Goal: Check status: Check status

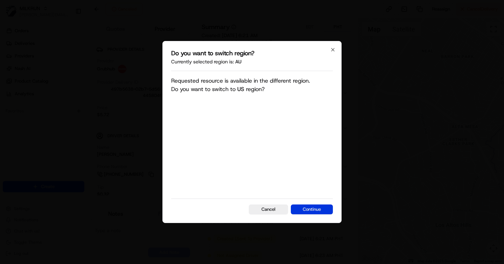
click at [305, 205] on button "Continue" at bounding box center [312, 209] width 42 height 10
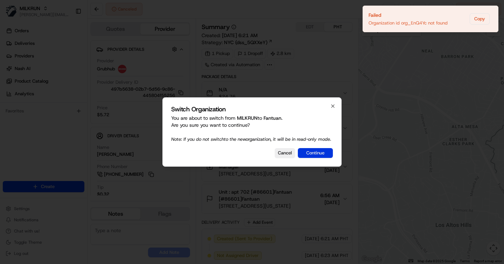
click at [307, 158] on button "Continue" at bounding box center [315, 153] width 35 height 10
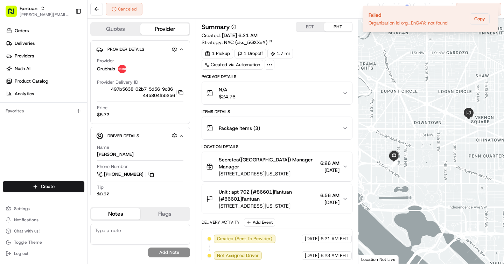
scroll to position [83, 0]
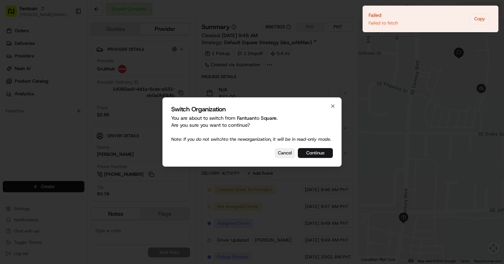
click at [326, 156] on button "Continue" at bounding box center [315, 153] width 35 height 10
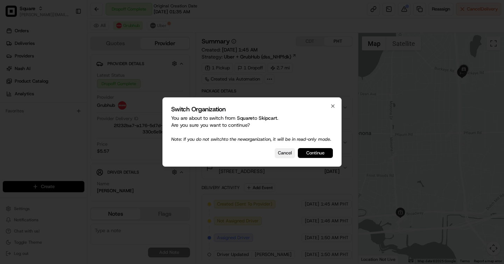
click at [328, 156] on button "Continue" at bounding box center [315, 153] width 35 height 10
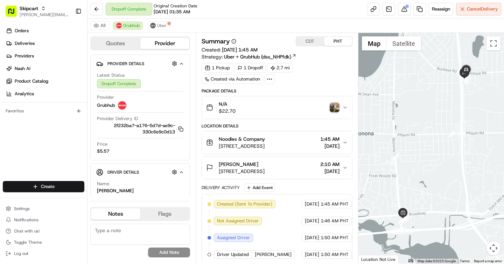
click at [311, 44] on button "CDT" at bounding box center [310, 41] width 28 height 9
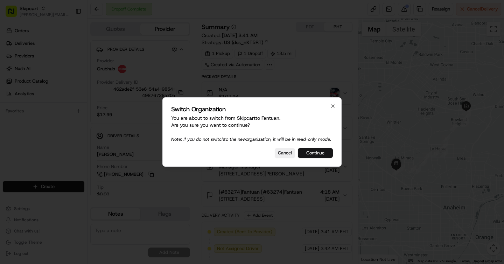
click at [315, 158] on button "Continue" at bounding box center [315, 153] width 35 height 10
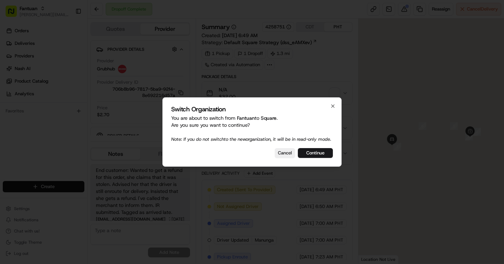
scroll to position [3, 0]
click at [318, 153] on button "Continue" at bounding box center [315, 153] width 35 height 10
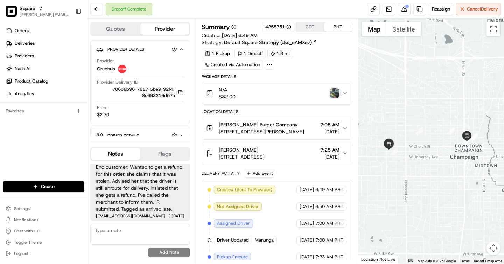
click at [312, 30] on button "CDT" at bounding box center [310, 26] width 28 height 9
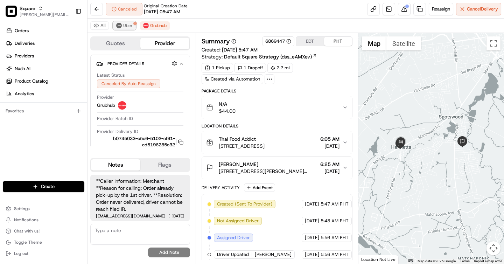
click at [121, 28] on button "Uber" at bounding box center [124, 25] width 23 height 8
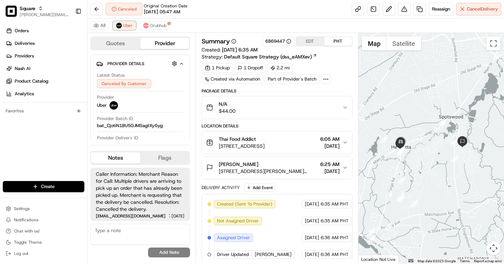
scroll to position [123, 0]
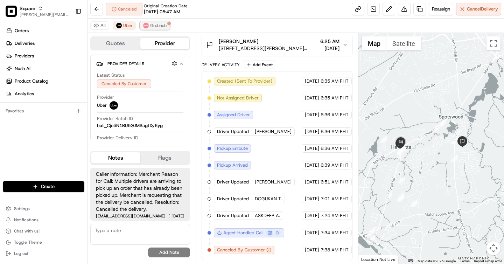
click at [161, 26] on span "Grubhub" at bounding box center [158, 26] width 16 height 6
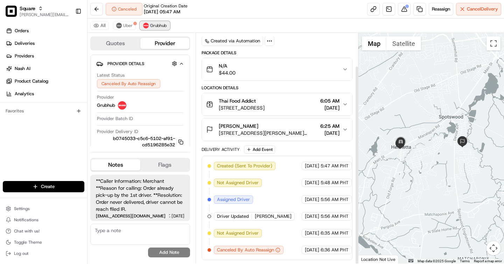
scroll to position [38, 0]
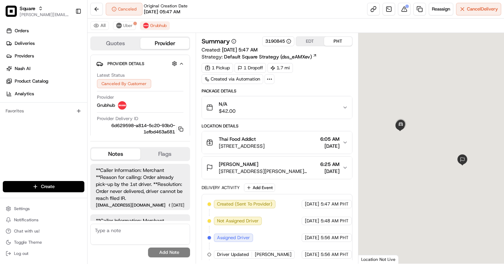
scroll to position [170, 0]
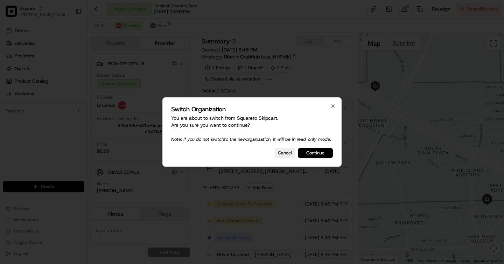
click at [315, 156] on button "Continue" at bounding box center [315, 153] width 35 height 10
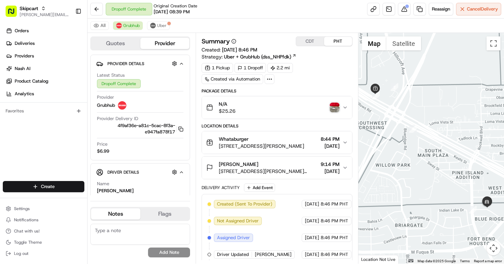
click at [316, 42] on button "CDT" at bounding box center [310, 41] width 28 height 9
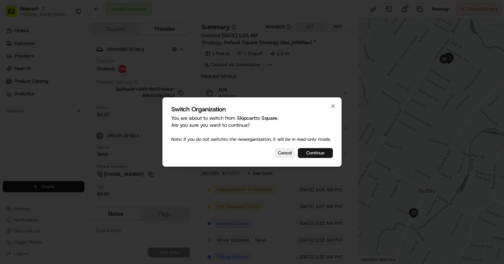
click at [305, 157] on button "Continue" at bounding box center [315, 153] width 35 height 10
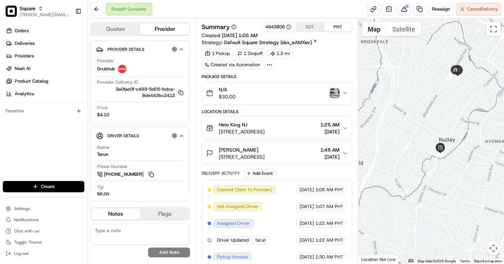
click at [325, 93] on div "N/A $30.00" at bounding box center [274, 93] width 136 height 14
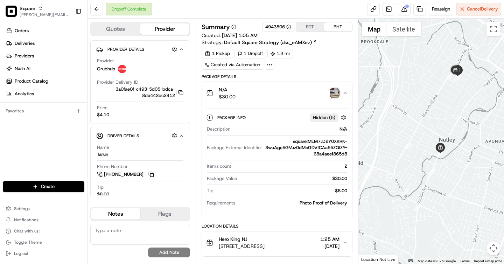
click at [332, 91] on img "button" at bounding box center [334, 93] width 10 height 10
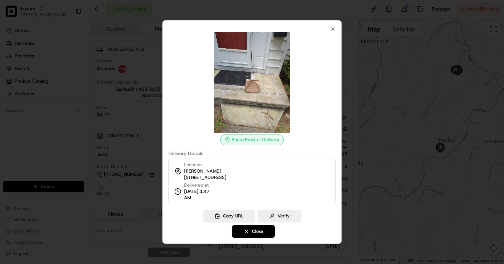
click at [358, 66] on div at bounding box center [252, 132] width 504 height 264
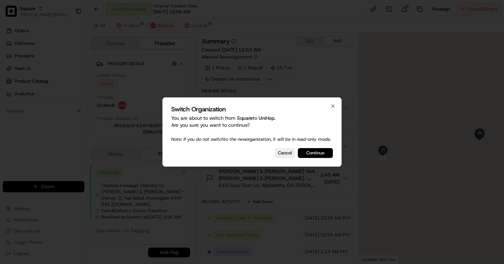
scroll to position [7, 0]
click at [321, 158] on button "Continue" at bounding box center [315, 153] width 35 height 10
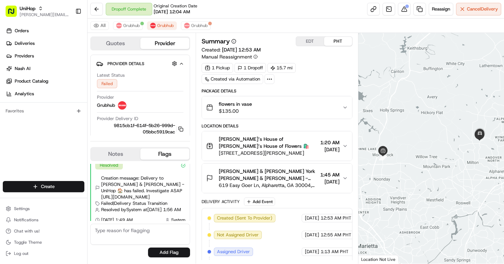
click at [127, 19] on div "All Grubhub Grubhub Grubhub" at bounding box center [295, 26] width 416 height 14
click at [127, 24] on span "Grubhub" at bounding box center [131, 26] width 16 height 6
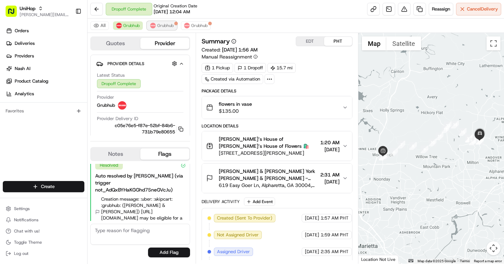
click at [161, 24] on span "Grubhub" at bounding box center [165, 26] width 16 height 6
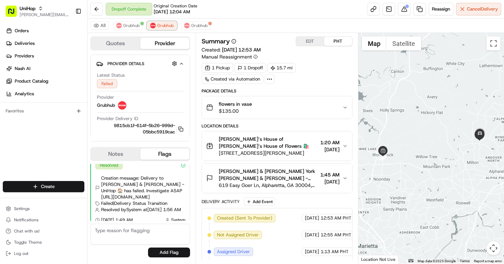
scroll to position [119, 0]
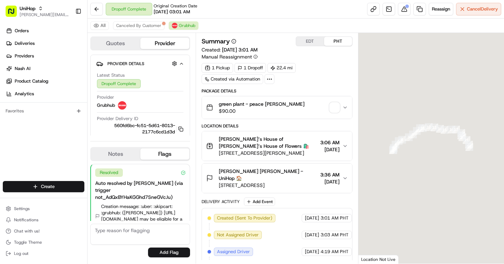
scroll to position [21, 0]
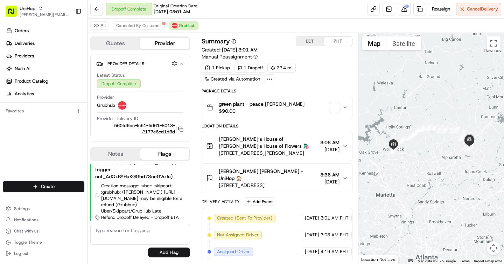
click at [308, 44] on button "EDT" at bounding box center [310, 41] width 28 height 9
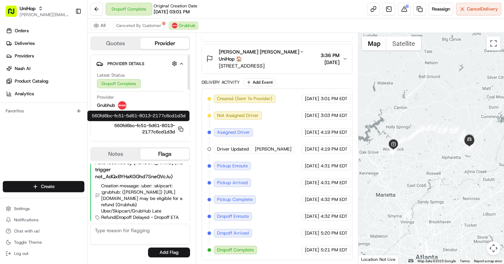
click at [183, 132] on button "560fd6bc-fc51-5d61-8013-2177c6cd1d3d Copy 560fd6bc-fc51-5d61-8013-2177c6cd1d3d" at bounding box center [140, 128] width 86 height 13
